Goal: Book appointment/travel/reservation

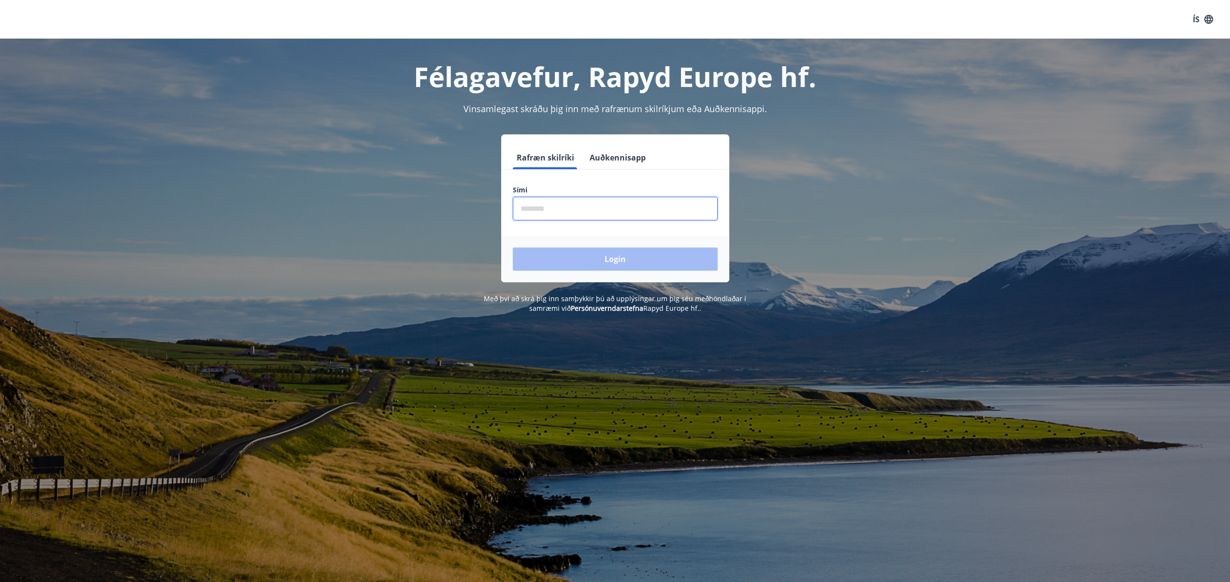
click at [584, 205] on input "phone" at bounding box center [615, 209] width 205 height 24
type input "********"
click at [576, 258] on button "Login" at bounding box center [615, 258] width 205 height 23
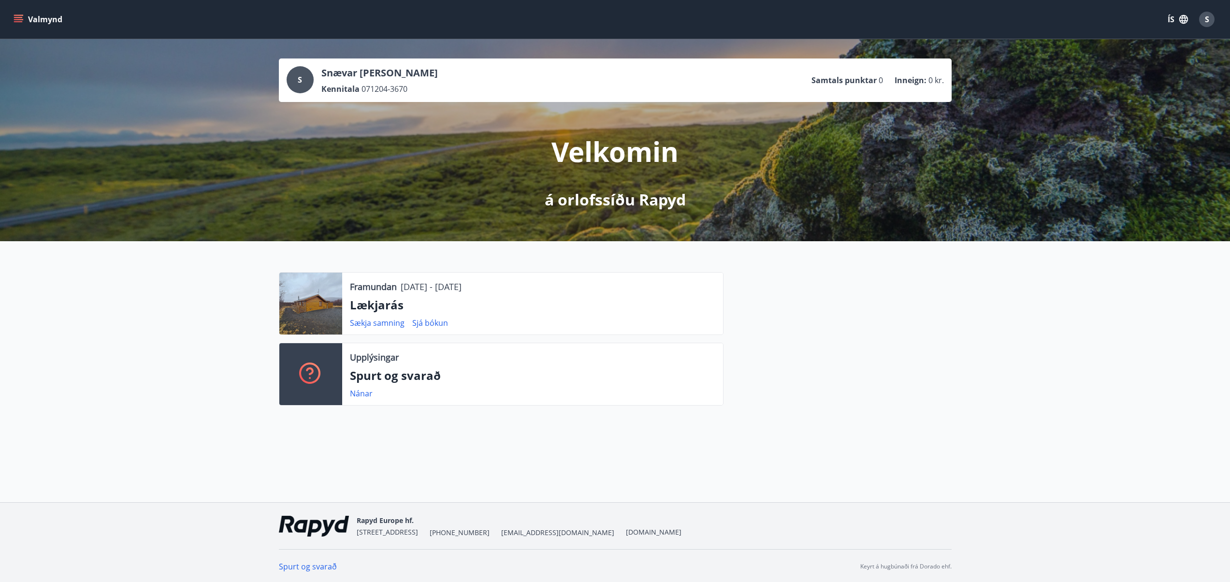
click at [20, 20] on icon "menu" at bounding box center [19, 19] width 11 height 1
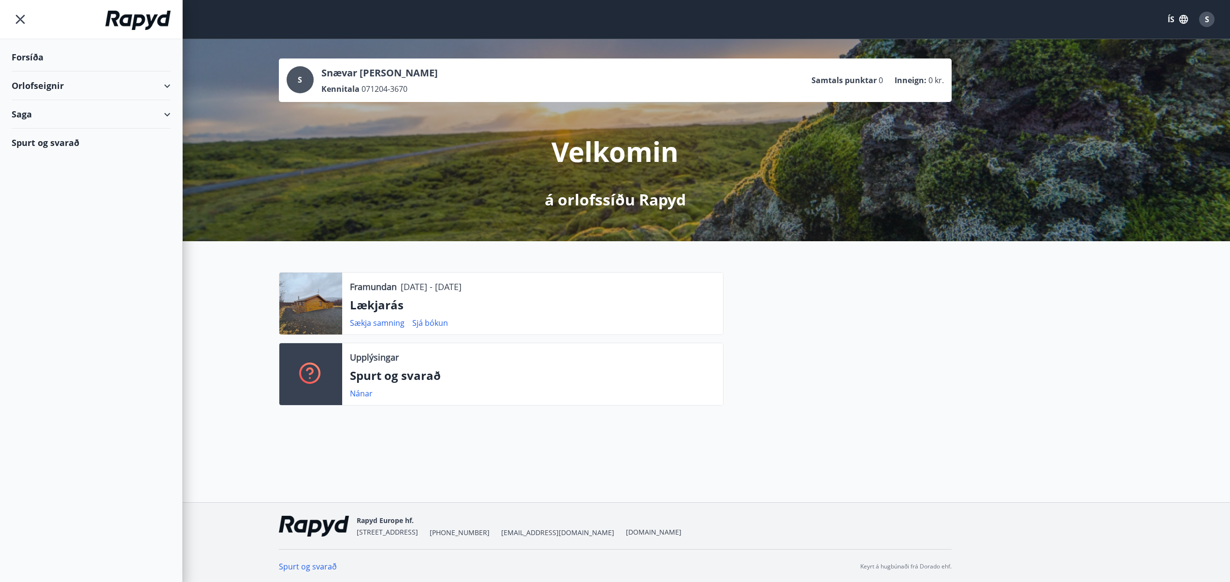
click at [84, 91] on div "Orlofseignir" at bounding box center [91, 85] width 159 height 29
click at [58, 111] on div "Framboð" at bounding box center [90, 110] width 143 height 20
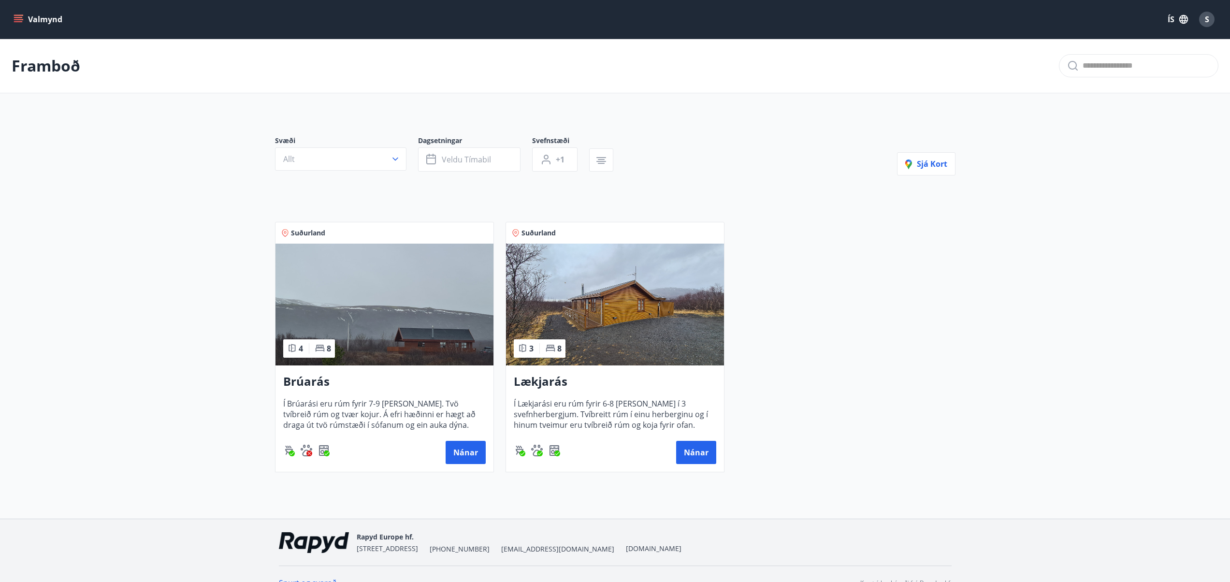
click at [12, 18] on button "Valmynd" at bounding box center [39, 19] width 55 height 17
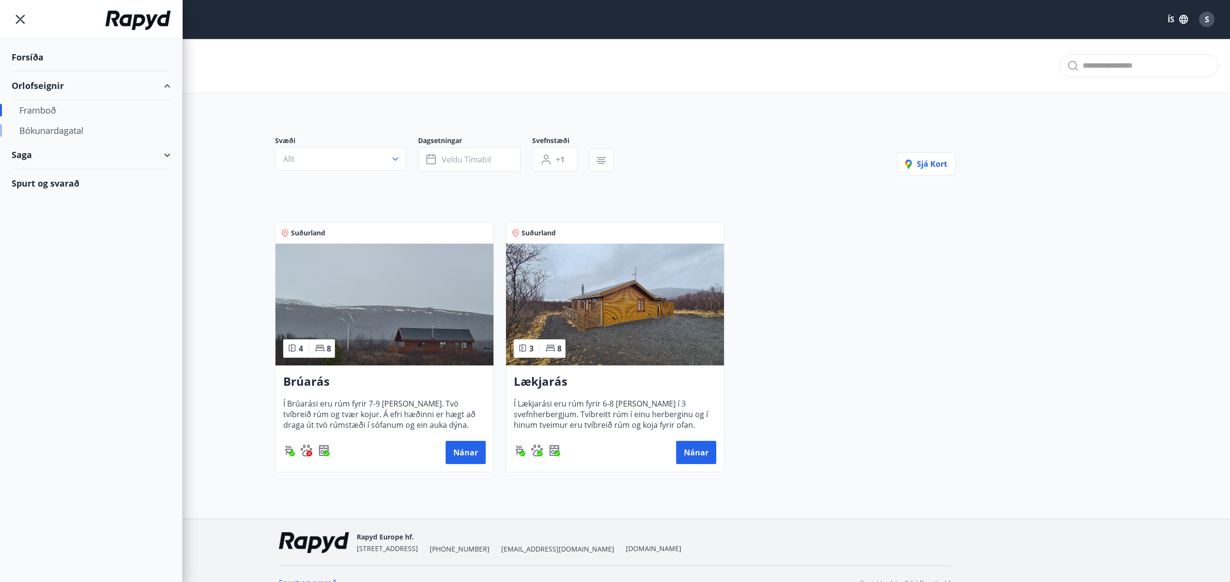
click at [33, 127] on div "Bókunardagatal" at bounding box center [90, 130] width 143 height 20
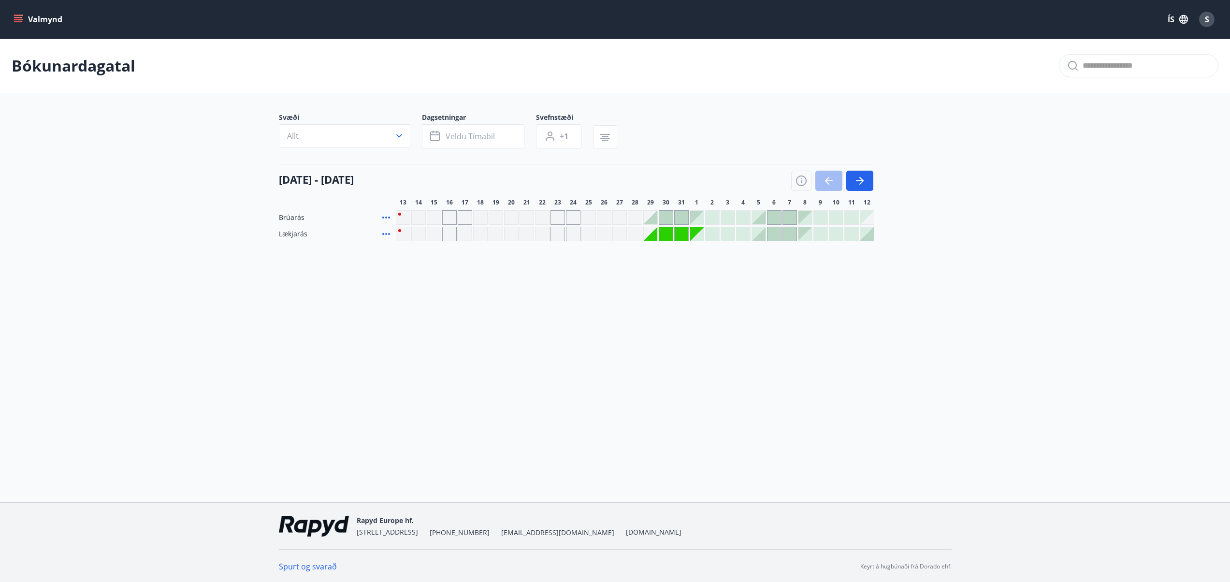
click at [668, 224] on div at bounding box center [666, 218] width 14 height 14
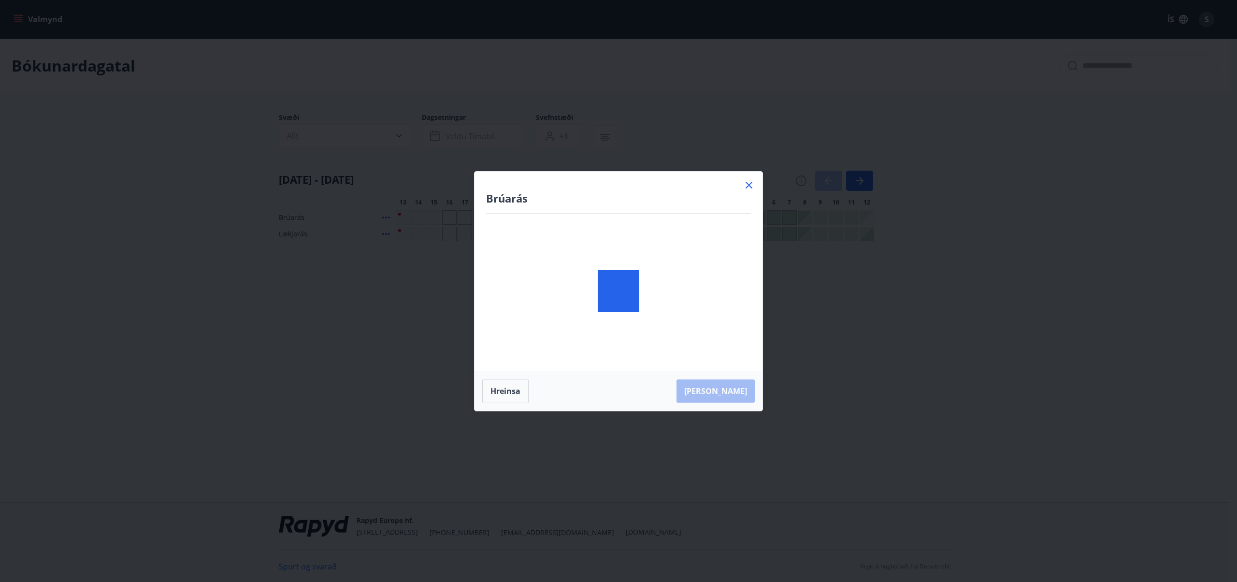
click at [661, 232] on div at bounding box center [618, 291] width 288 height 239
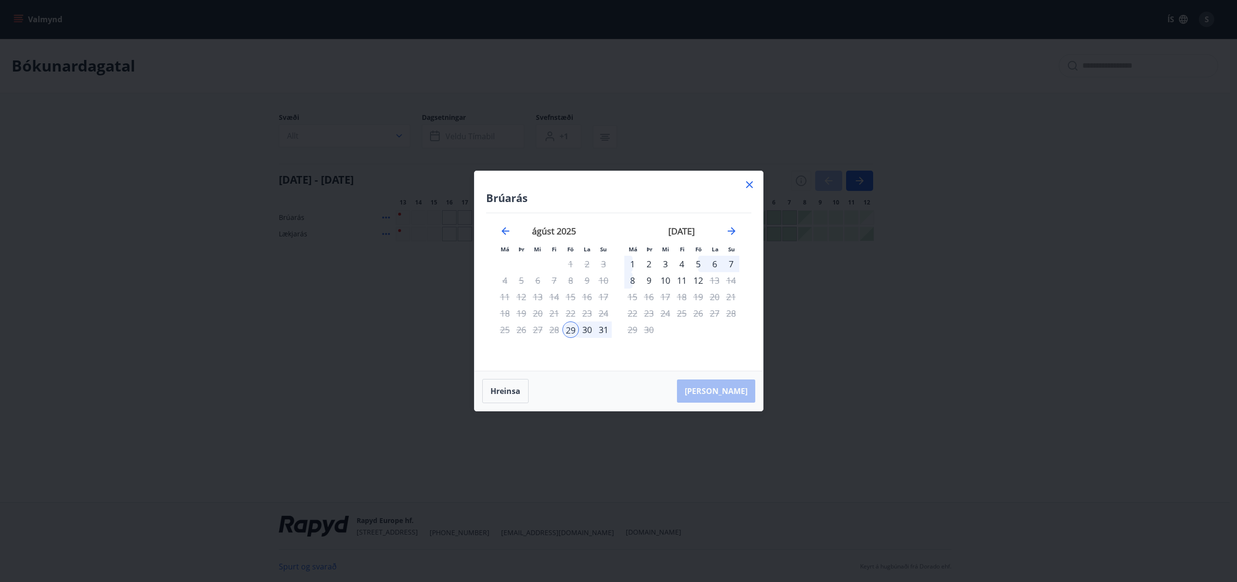
click at [743, 186] on icon at bounding box center [749, 185] width 12 height 12
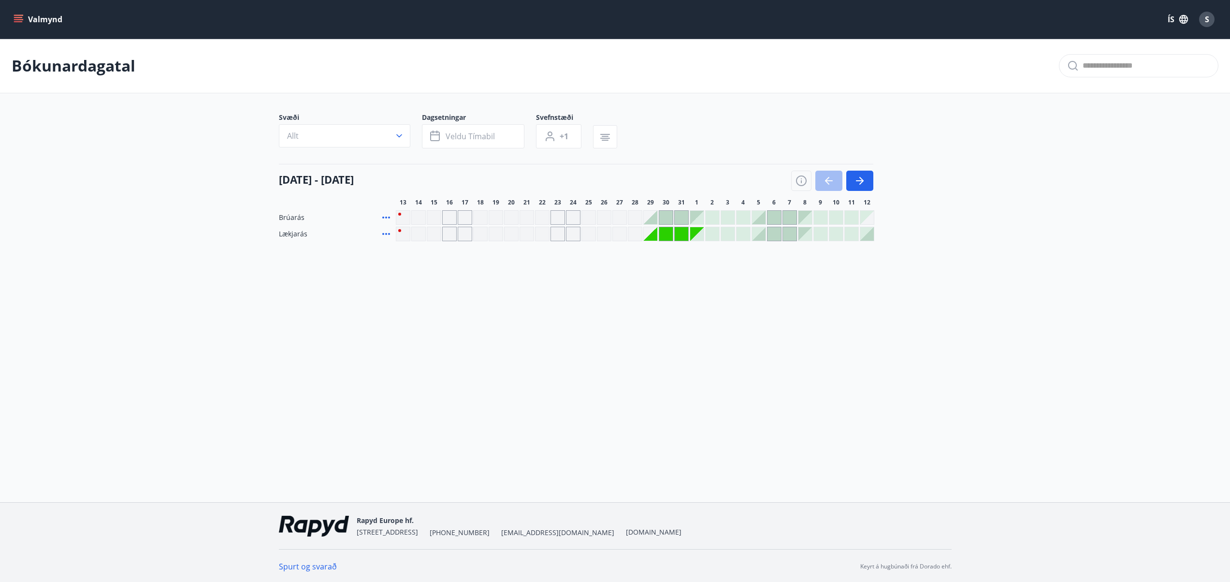
click at [660, 229] on div "Gráir dagar eru ekki bókanlegir" at bounding box center [666, 234] width 14 height 14
click at [661, 233] on div "Gráir dagar eru ekki bókanlegir" at bounding box center [666, 234] width 14 height 14
click at [303, 235] on span "Lækjarás" at bounding box center [293, 234] width 29 height 10
click at [403, 235] on div "Gráir dagar eru ekki bókanlegir" at bounding box center [403, 234] width 14 height 14
click at [451, 233] on div "Gráir dagar eru ekki bókanlegir" at bounding box center [449, 234] width 14 height 14
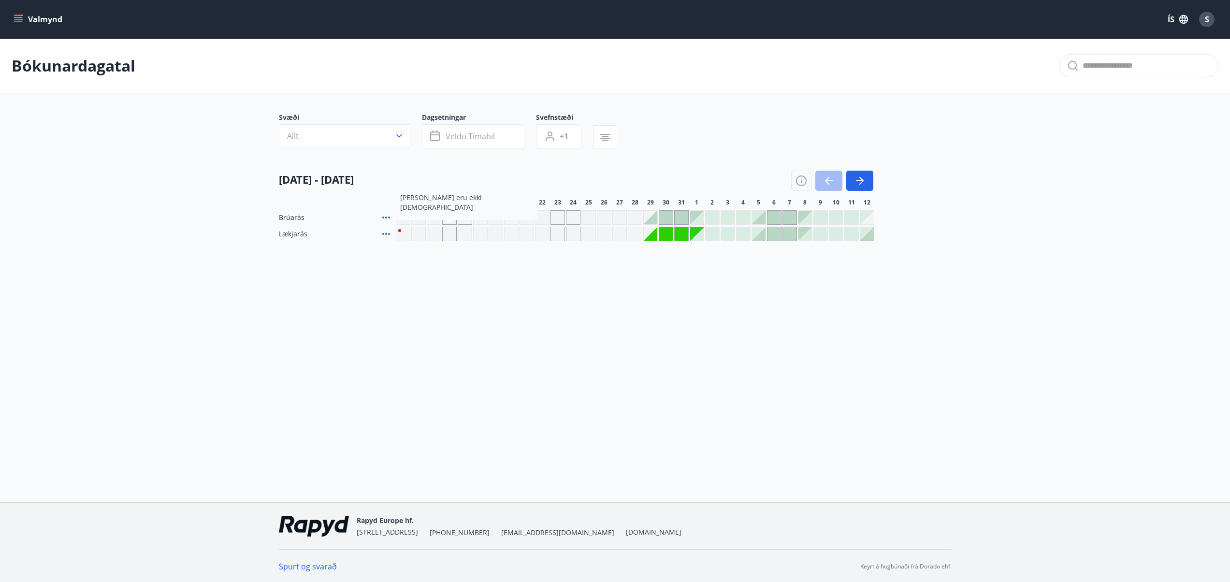
click at [463, 233] on div "Gráir dagar eru ekki bókanlegir" at bounding box center [465, 234] width 14 height 14
click at [603, 238] on div "Gráir dagar eru ekki bókanlegir" at bounding box center [604, 234] width 14 height 14
click at [684, 235] on div "Gráir dagar eru ekki bókanlegir" at bounding box center [681, 234] width 14 height 14
click at [670, 235] on div "Gráir dagar eru ekki bókanlegir" at bounding box center [666, 234] width 14 height 14
click at [712, 233] on div at bounding box center [712, 234] width 14 height 14
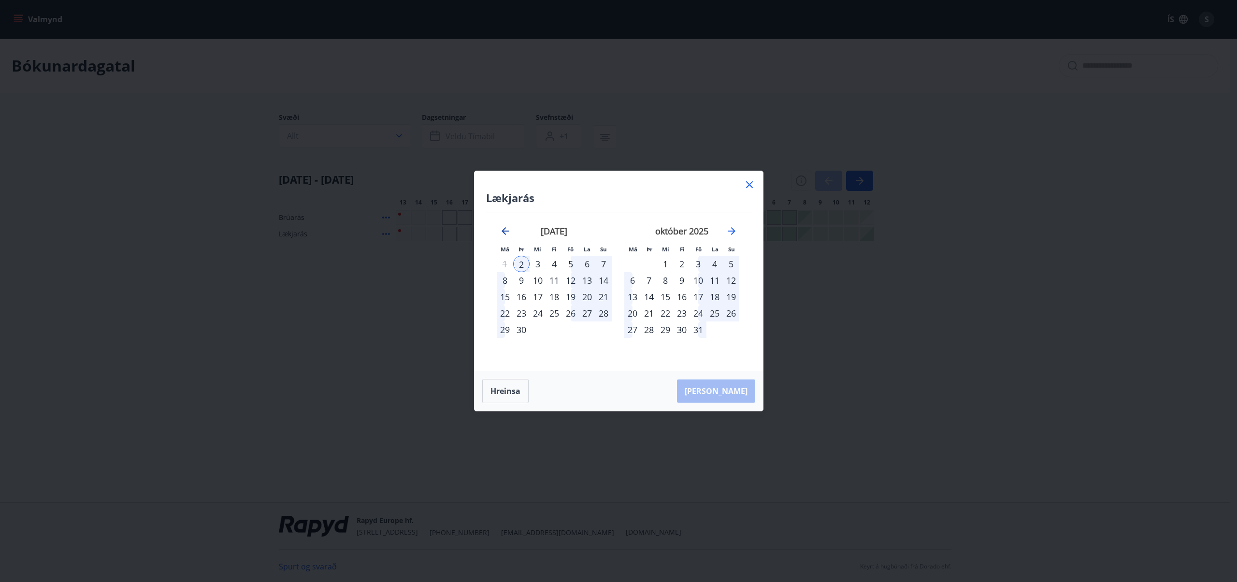
click at [510, 234] on icon "Move backward to switch to the previous month." at bounding box center [506, 231] width 12 height 12
click at [752, 186] on icon at bounding box center [749, 185] width 12 height 12
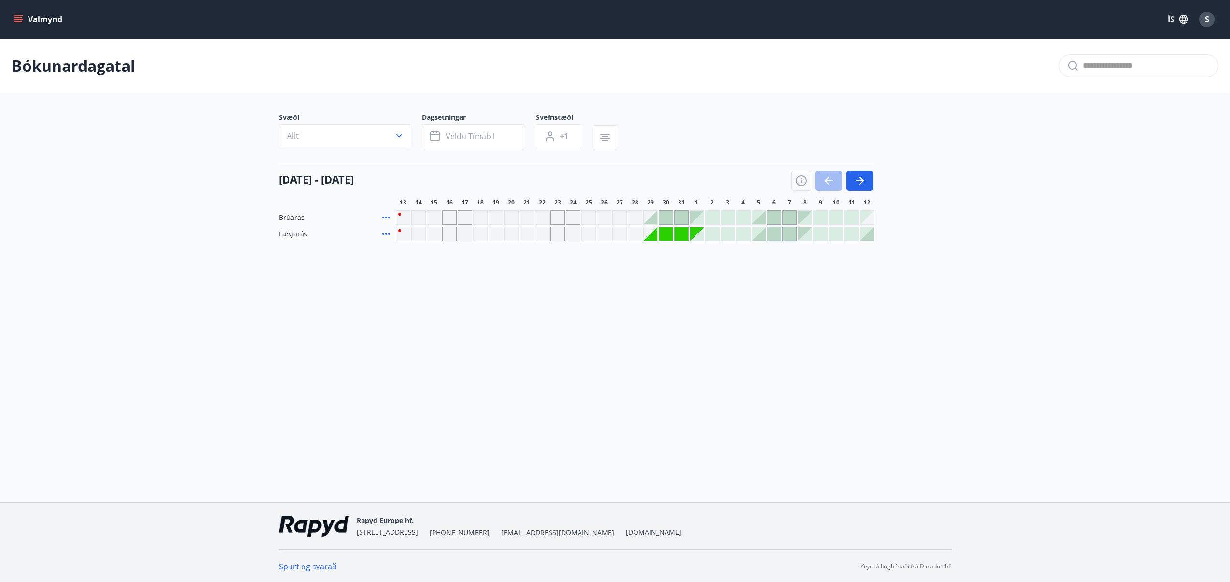
click at [1201, 23] on div "S" at bounding box center [1206, 19] width 15 height 15
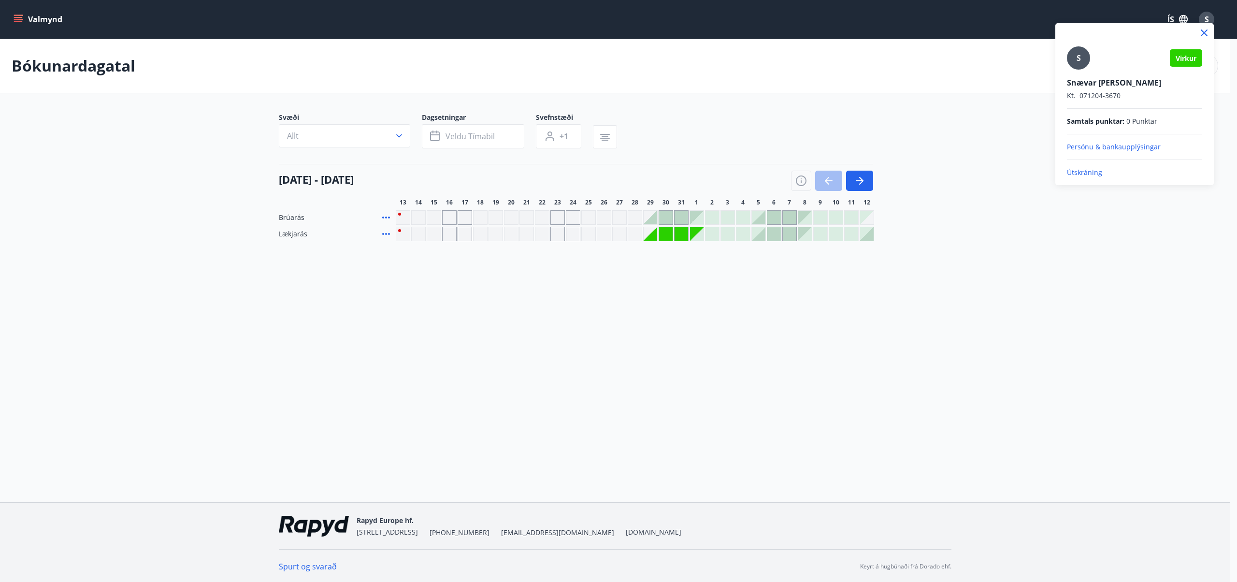
drag, startPoint x: 16, startPoint y: 7, endPoint x: 19, endPoint y: 12, distance: 5.5
click at [18, 10] on div at bounding box center [618, 291] width 1237 height 582
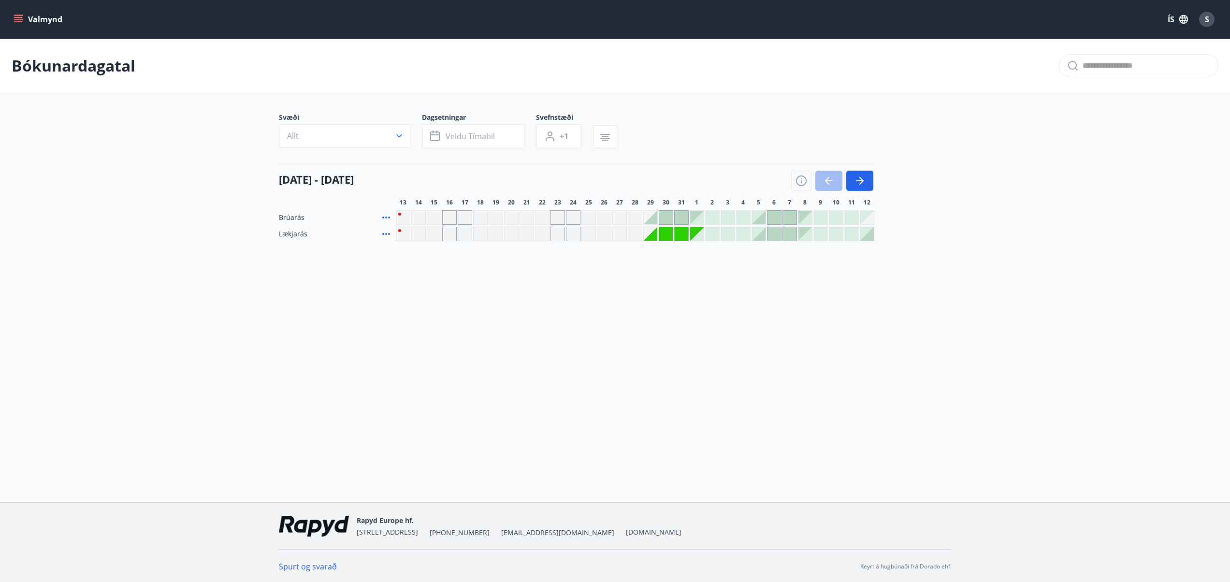
click at [20, 16] on icon "menu" at bounding box center [19, 19] width 10 height 10
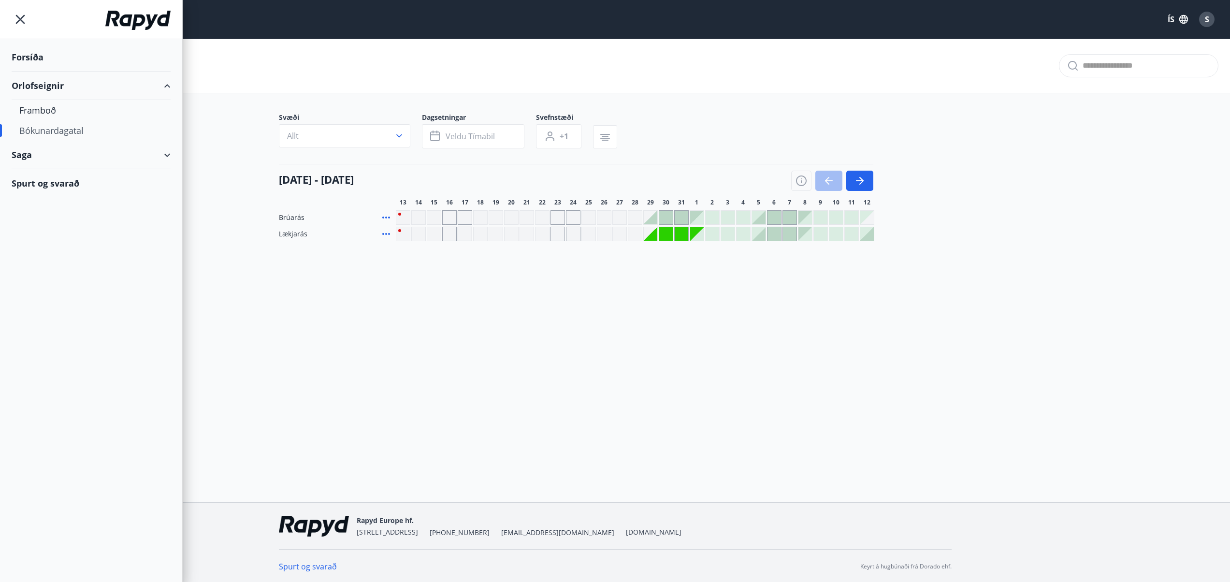
click at [48, 176] on div "Spurt og svarað" at bounding box center [91, 183] width 159 height 28
